Goal: Task Accomplishment & Management: Manage account settings

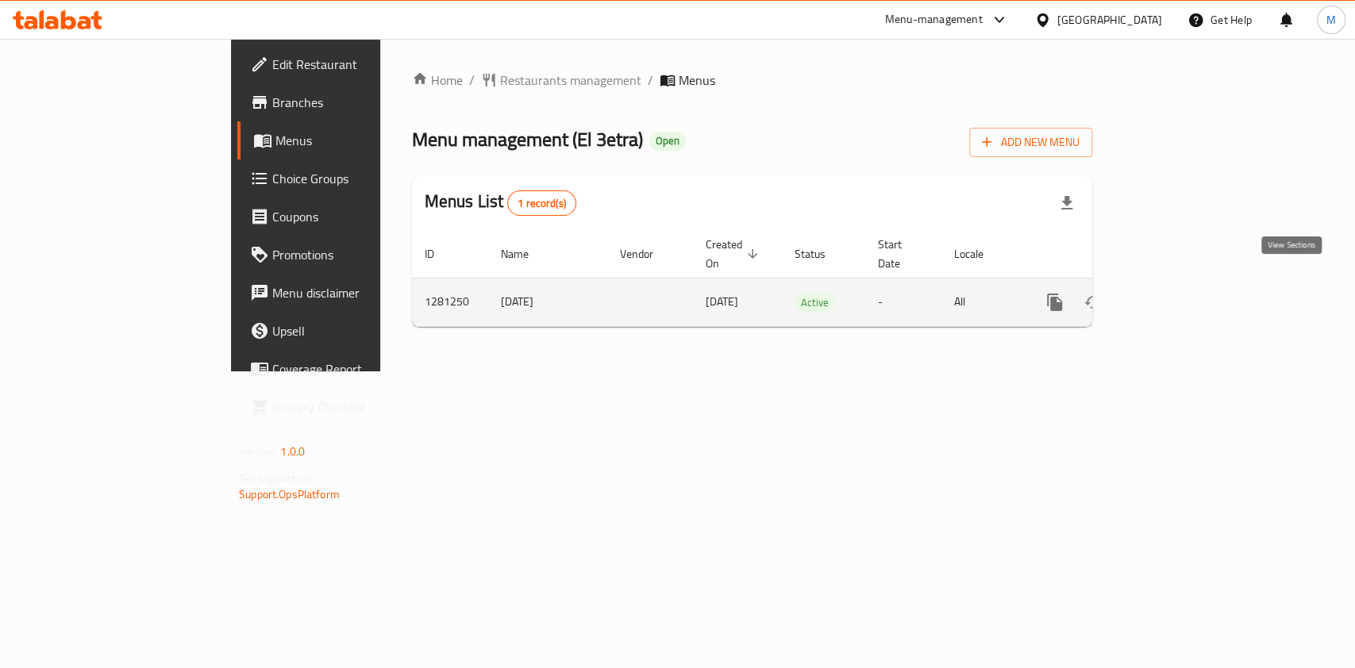
click at [1179, 293] on icon "enhanced table" at bounding box center [1169, 302] width 19 height 19
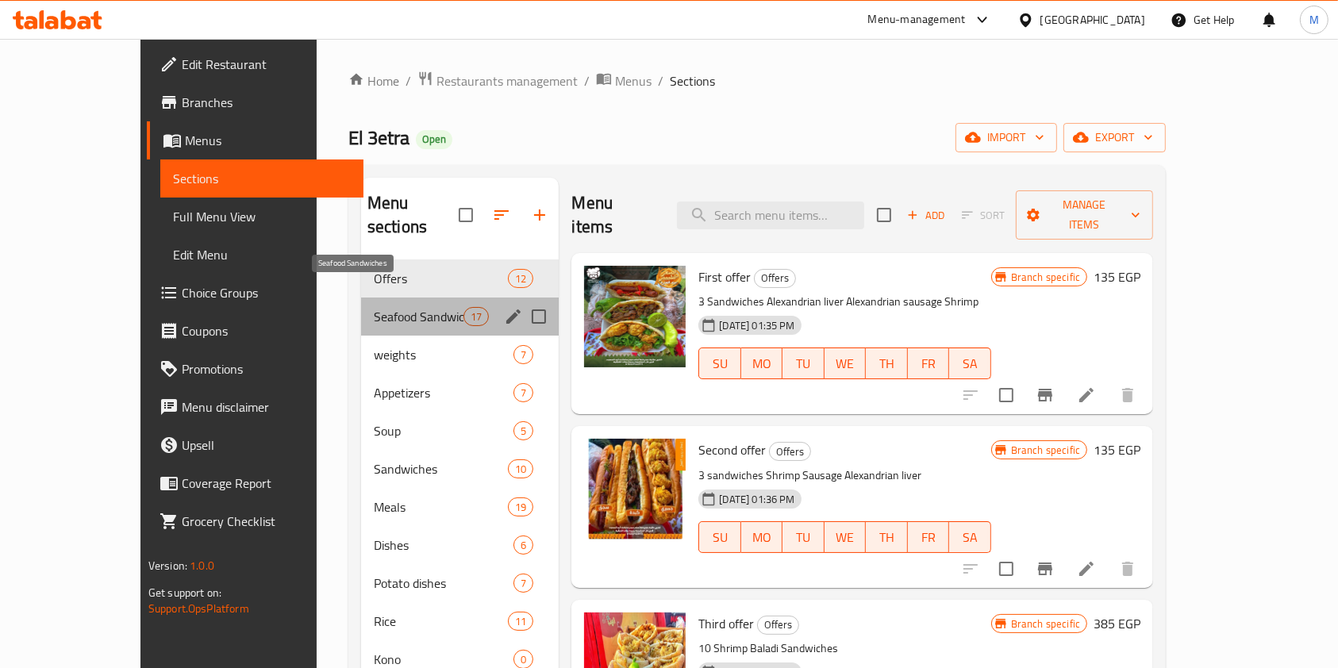
click at [413, 307] on span "Seafood Sandwiches" at bounding box center [419, 316] width 90 height 19
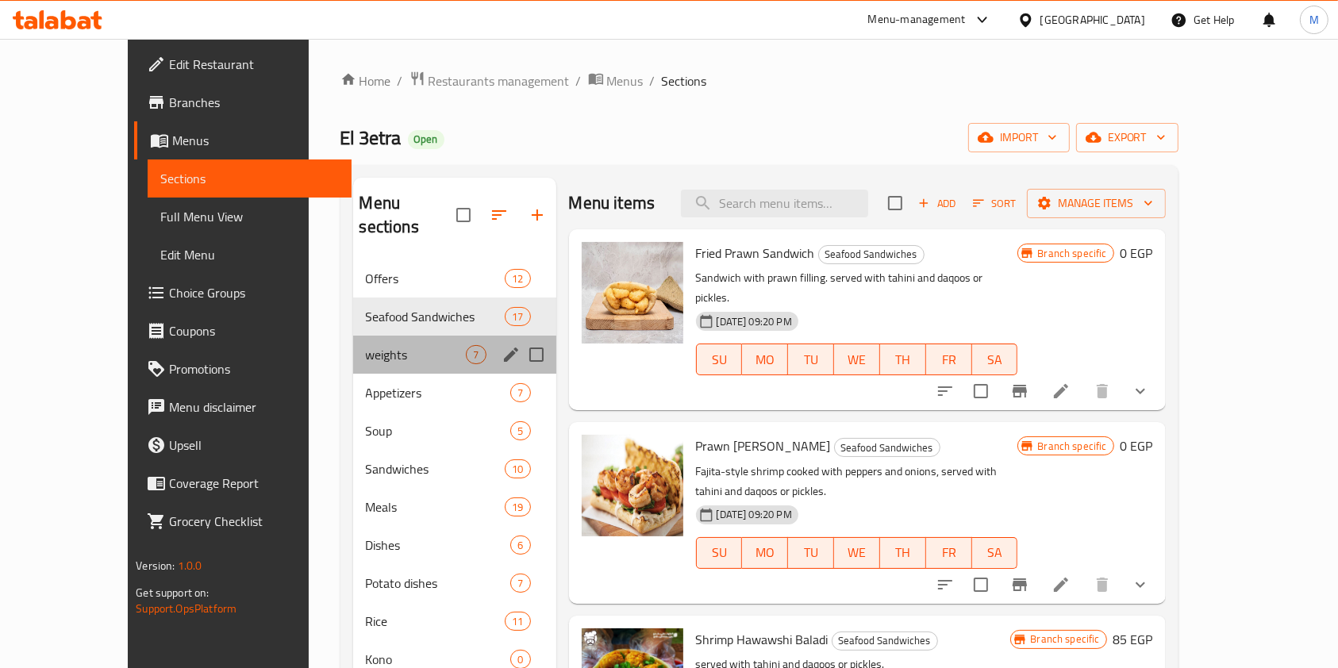
click at [414, 345] on div "weights 7" at bounding box center [454, 355] width 203 height 38
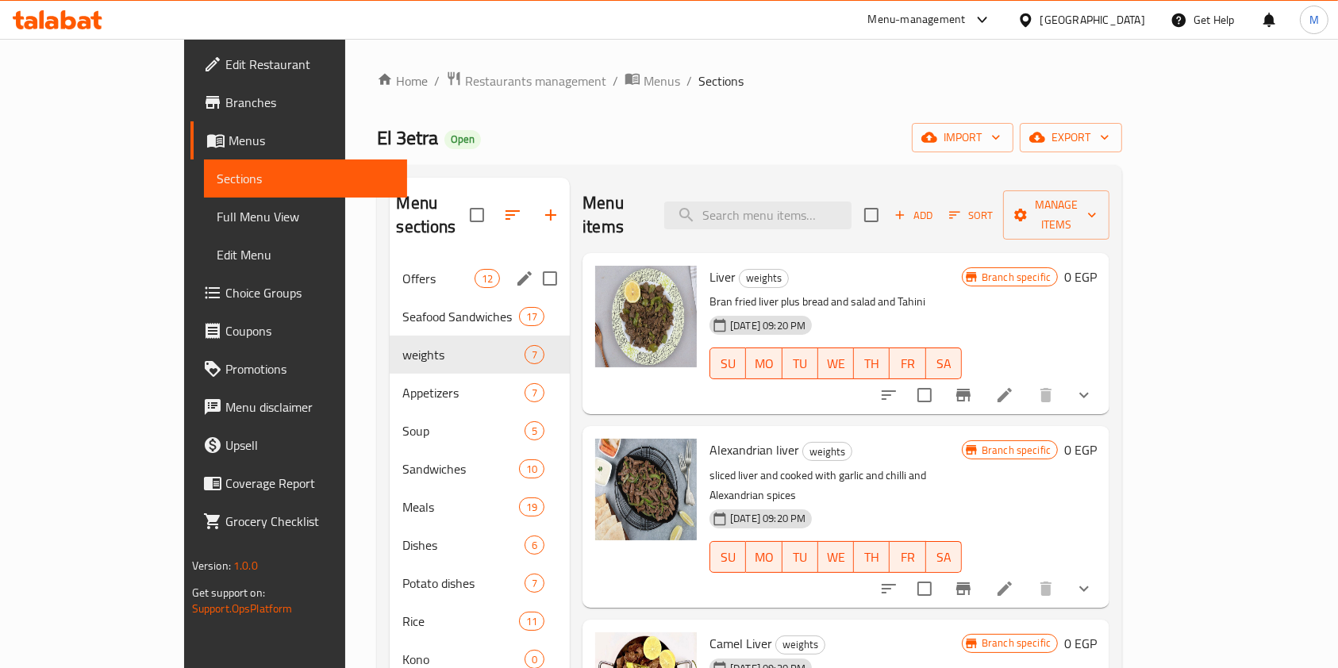
click at [390, 266] on div "Offers 12" at bounding box center [480, 279] width 180 height 38
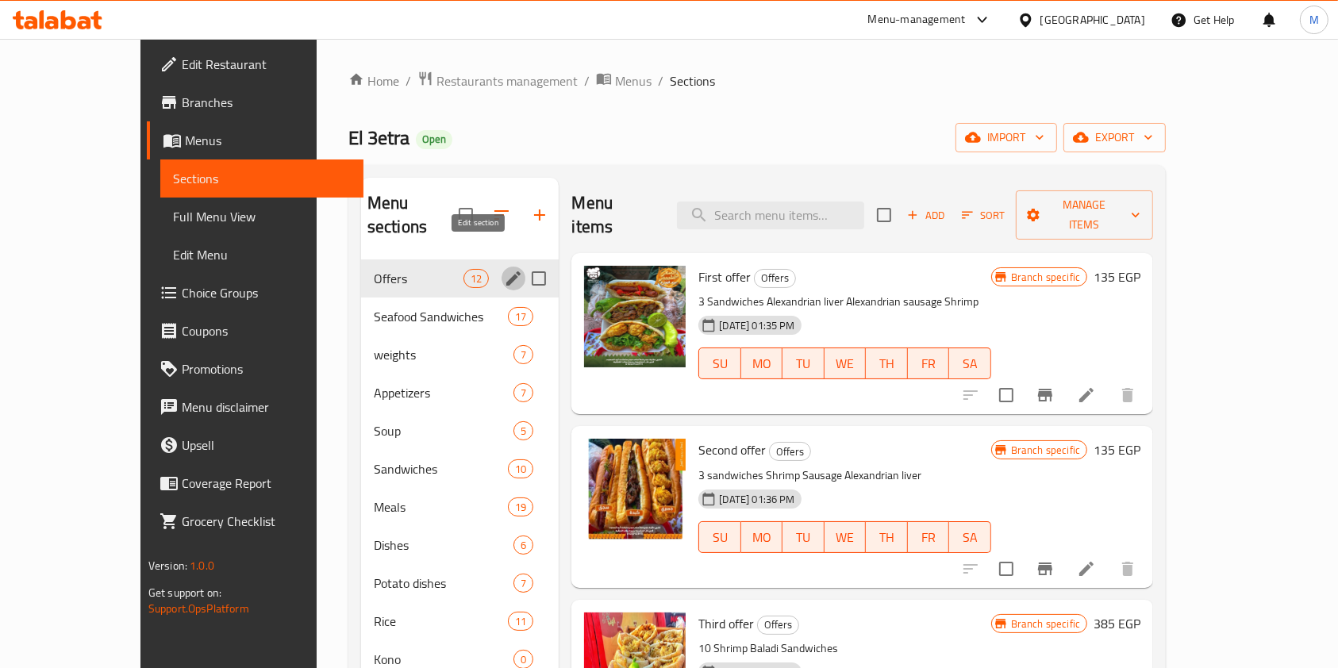
click at [504, 269] on icon "edit" at bounding box center [513, 278] width 19 height 19
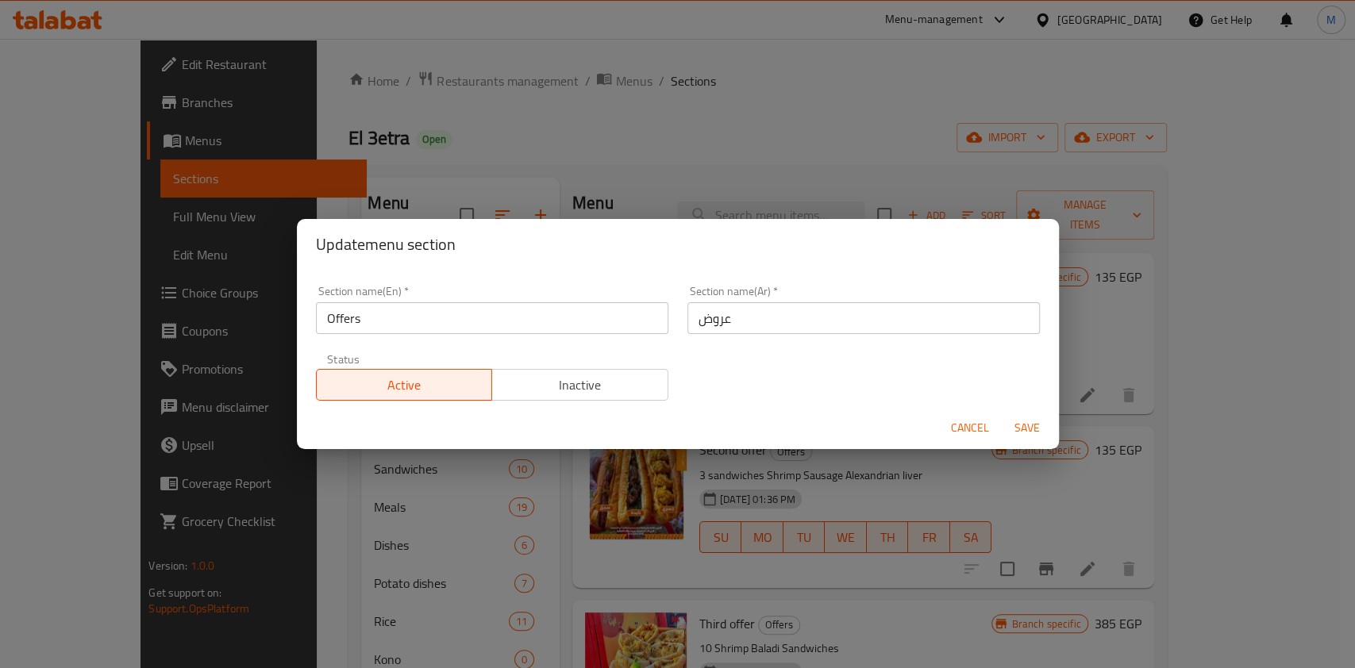
click at [608, 369] on button "Inactive" at bounding box center [579, 385] width 177 height 32
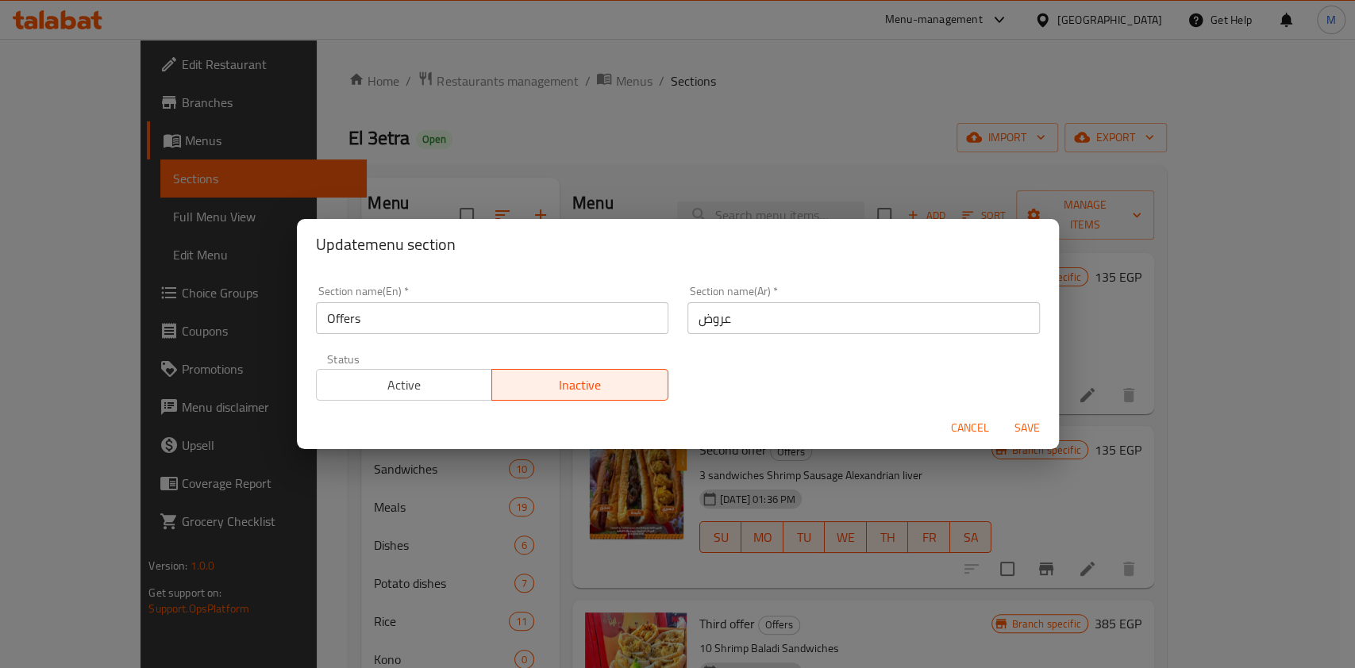
click at [1038, 437] on span "Save" at bounding box center [1027, 428] width 38 height 20
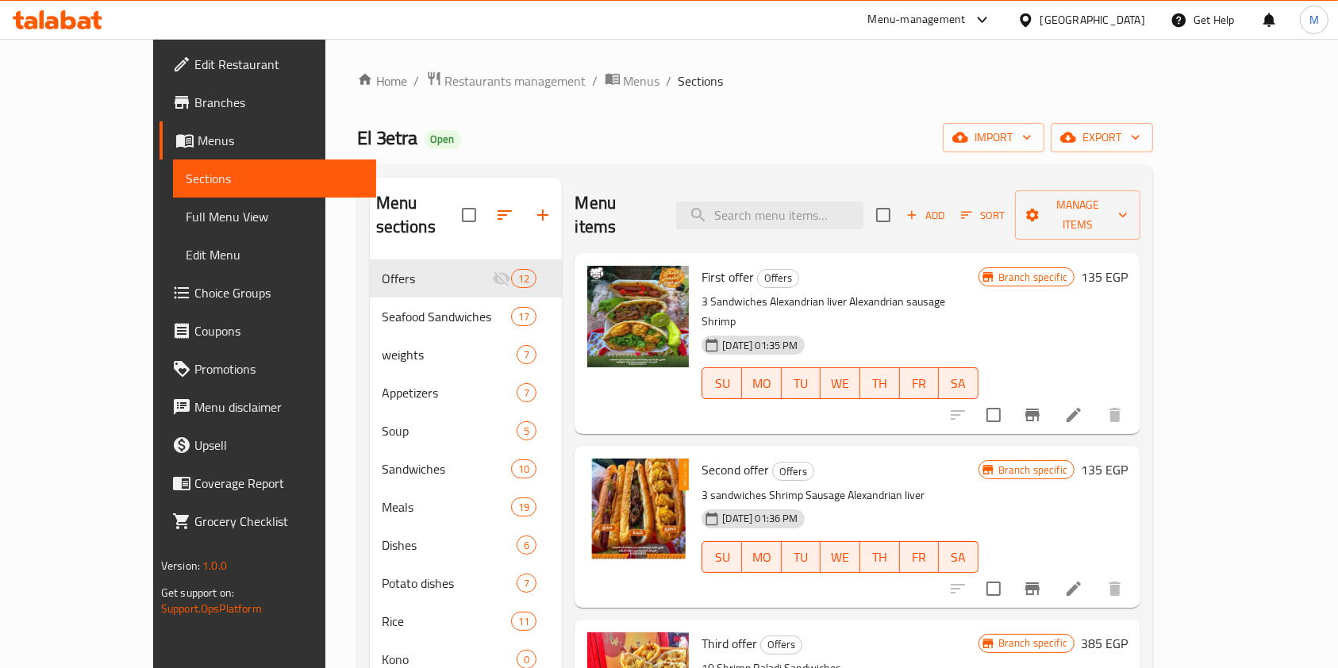
click at [96, 17] on icon at bounding box center [96, 20] width 11 height 18
